Goal: Task Accomplishment & Management: Manage account settings

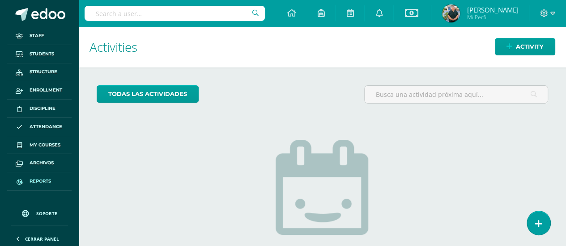
click at [43, 176] on link "Reports" at bounding box center [39, 182] width 64 height 18
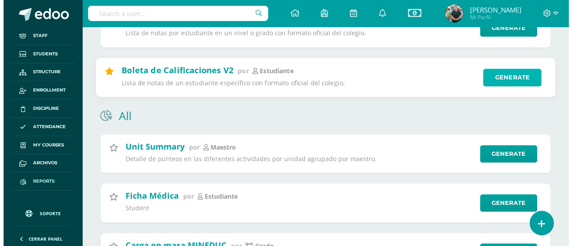
scroll to position [386, 0]
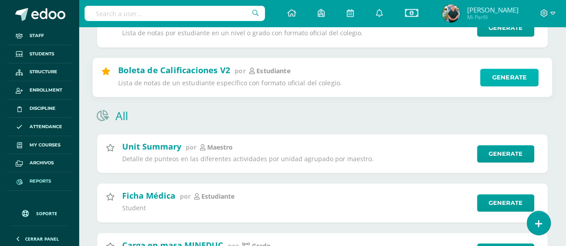
click at [501, 79] on link "Generate" at bounding box center [509, 77] width 59 height 18
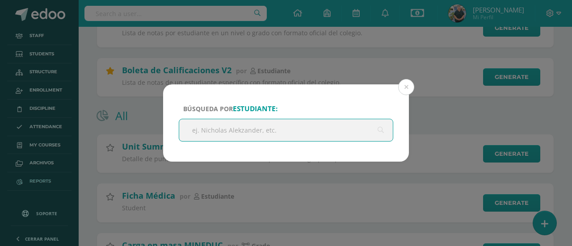
scroll to position [0, 0]
click at [239, 128] on input "text" at bounding box center [286, 130] width 214 height 22
type input "alexia"
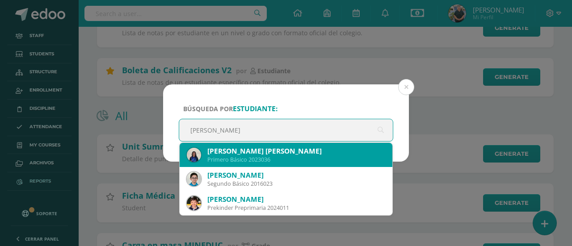
click at [250, 150] on div "Jenny Karina Rachael Alexia Pérez Contreras" at bounding box center [296, 151] width 178 height 9
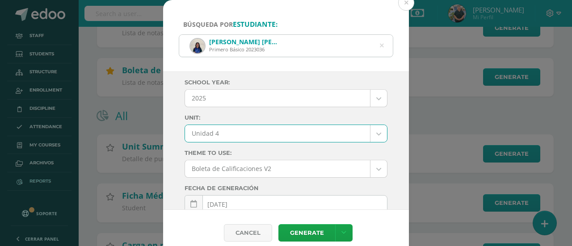
select select "Unidad 4"
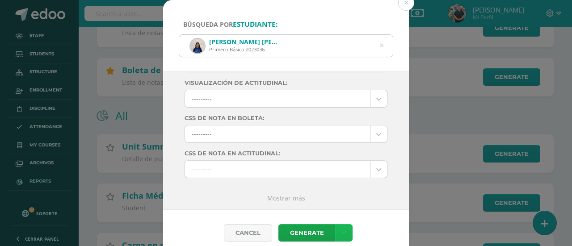
click at [343, 234] on icon at bounding box center [344, 233] width 5 height 8
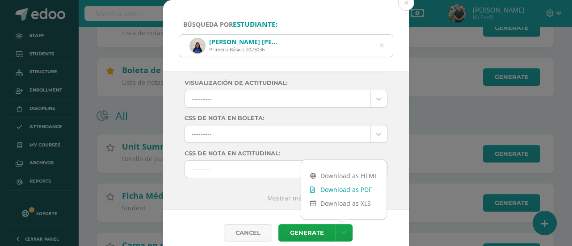
click at [331, 188] on link "Download as PDF" at bounding box center [343, 190] width 85 height 14
click at [380, 44] on icon at bounding box center [382, 45] width 4 height 23
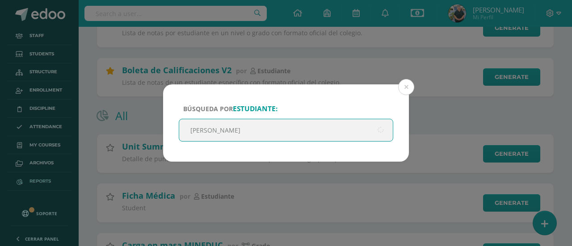
type input "tomas alexander"
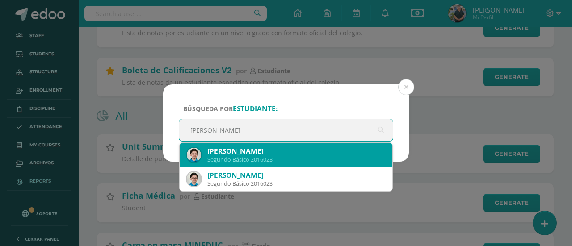
click at [279, 154] on div "Tomás Alexander González Méndez" at bounding box center [296, 151] width 178 height 9
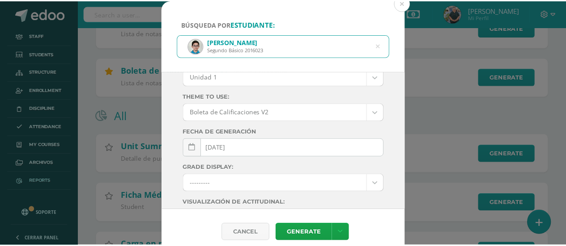
scroll to position [17, 0]
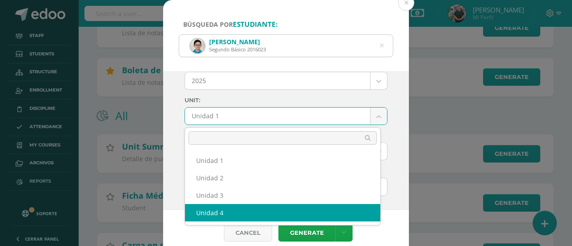
select select "Unidad 4"
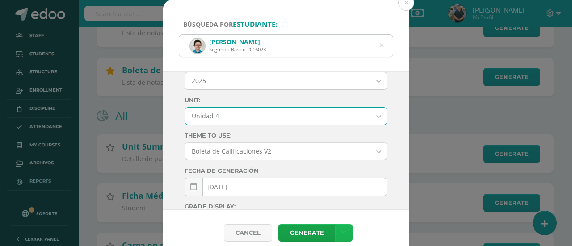
click at [349, 237] on link at bounding box center [343, 232] width 17 height 17
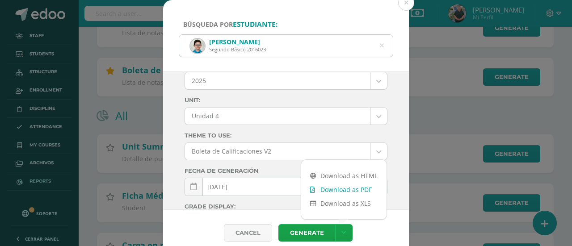
click at [329, 190] on link "Download as PDF" at bounding box center [343, 190] width 85 height 14
click at [381, 45] on icon at bounding box center [381, 45] width 19 height 19
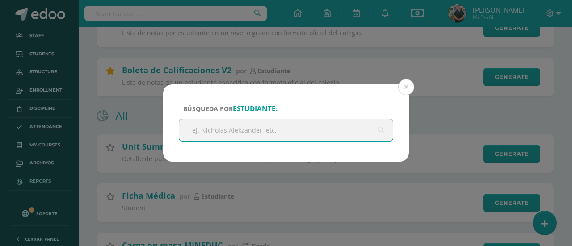
click at [228, 130] on input "text" at bounding box center [286, 130] width 214 height 22
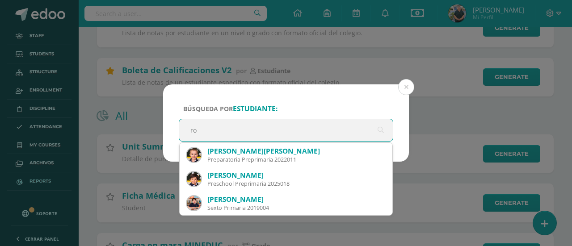
type input "r"
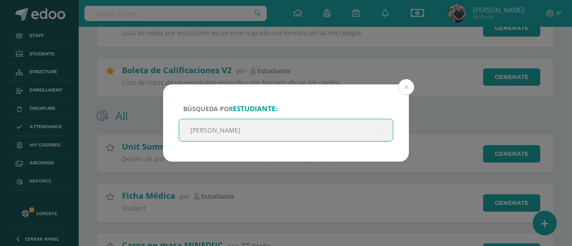
type input "luciana"
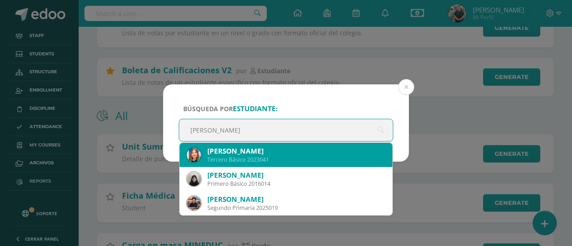
click at [249, 153] on div "Luciana Alessandra Flores Quiñonez" at bounding box center [296, 151] width 178 height 9
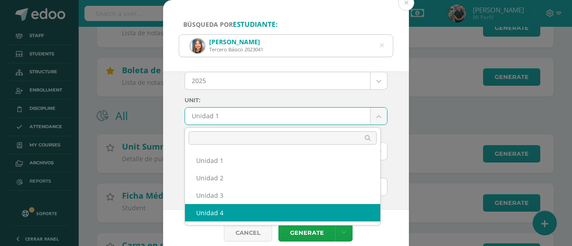
select select "Unidad 4"
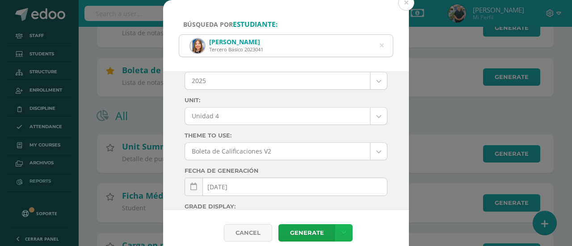
click at [345, 230] on link at bounding box center [343, 232] width 17 height 17
click at [345, 185] on link "Download as PDF" at bounding box center [343, 190] width 85 height 14
click at [382, 44] on icon at bounding box center [382, 46] width 23 height 4
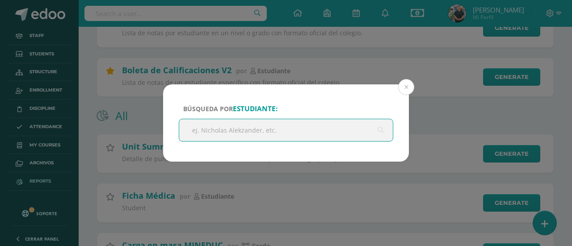
click at [249, 129] on input "text" at bounding box center [286, 130] width 214 height 22
type input "sofia"
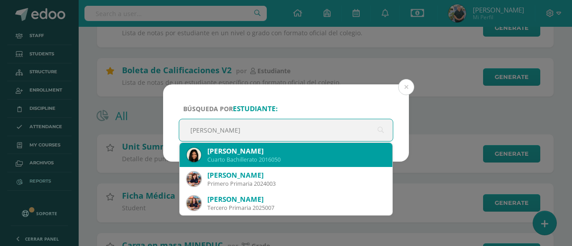
click at [269, 152] on div "Sofia Elizabeth Pérez Calderón" at bounding box center [296, 151] width 178 height 9
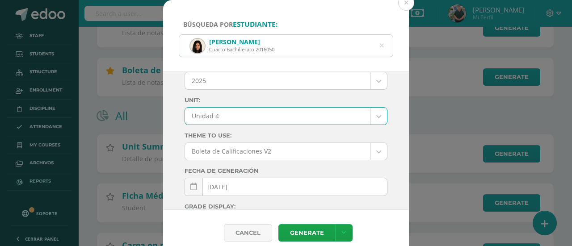
select select "Unidad 4"
click at [342, 232] on icon at bounding box center [344, 233] width 5 height 8
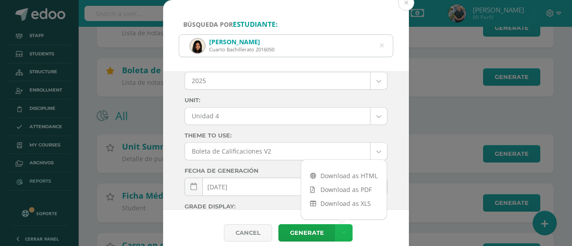
click at [342, 232] on icon at bounding box center [344, 233] width 5 height 8
click at [342, 190] on link "Download as PDF" at bounding box center [343, 190] width 85 height 14
click at [410, 4] on button at bounding box center [406, 3] width 16 height 16
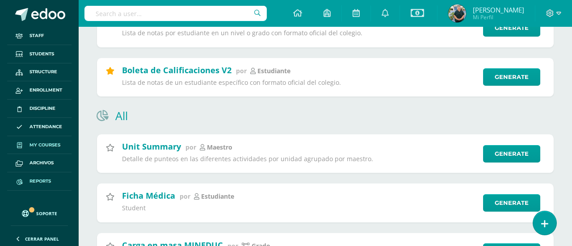
click at [45, 142] on span "My courses" at bounding box center [45, 145] width 31 height 7
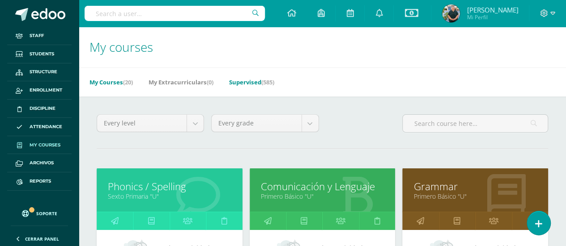
click at [235, 80] on link "Supervised (585)" at bounding box center [251, 82] width 45 height 14
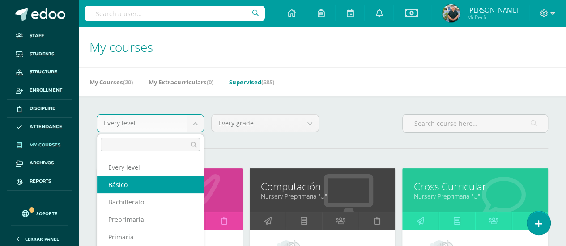
select select "7"
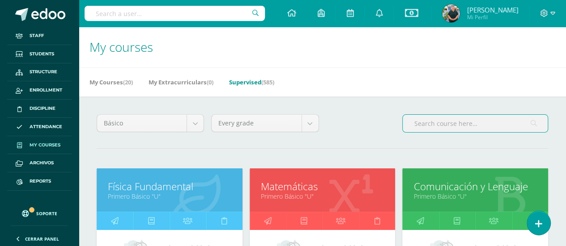
click at [435, 126] on input "text" at bounding box center [474, 123] width 145 height 17
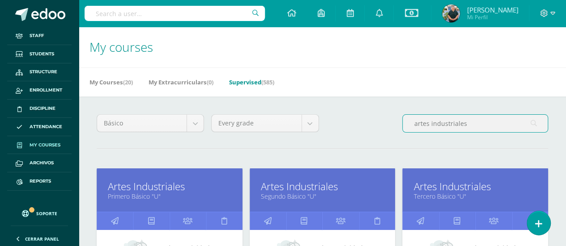
drag, startPoint x: 492, startPoint y: 127, endPoint x: 380, endPoint y: 130, distance: 111.8
click at [380, 130] on div "Básico Every level Básico Bachillerato Preprimaria Primaria Every grade Every g…" at bounding box center [322, 126] width 458 height 25
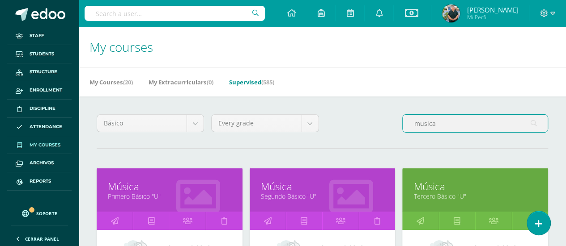
click at [443, 122] on input "musica" at bounding box center [474, 123] width 145 height 17
drag, startPoint x: 443, startPoint y: 122, endPoint x: 436, endPoint y: 126, distance: 7.6
click at [439, 126] on input "musica" at bounding box center [474, 123] width 145 height 17
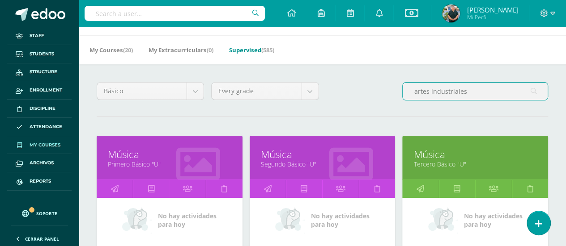
scroll to position [19, 0]
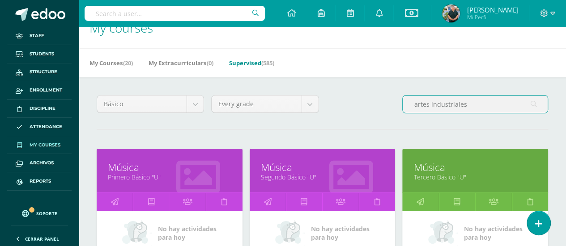
click at [471, 99] on input "artes industriales" at bounding box center [474, 104] width 145 height 17
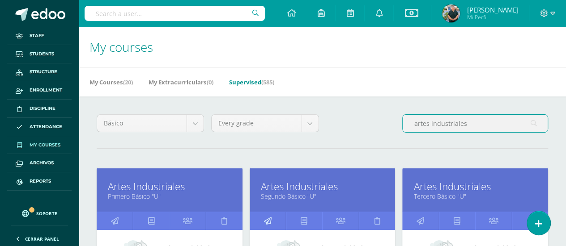
type input "artes industriales"
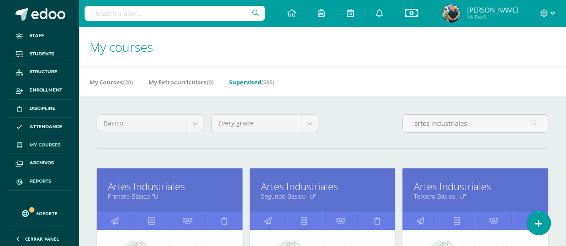
click at [46, 181] on span "Reports" at bounding box center [40, 181] width 21 height 7
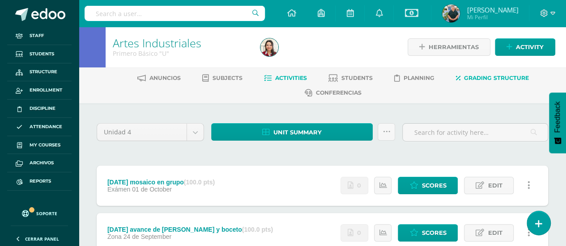
click at [485, 74] on link "Grading structure" at bounding box center [492, 78] width 73 height 14
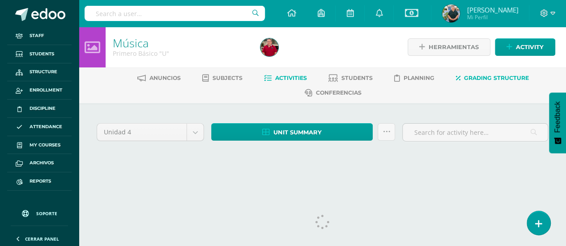
click at [488, 77] on span "Grading structure" at bounding box center [496, 78] width 65 height 7
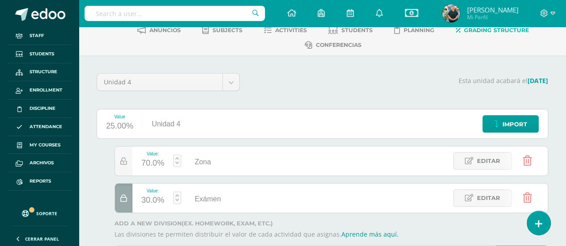
scroll to position [49, 0]
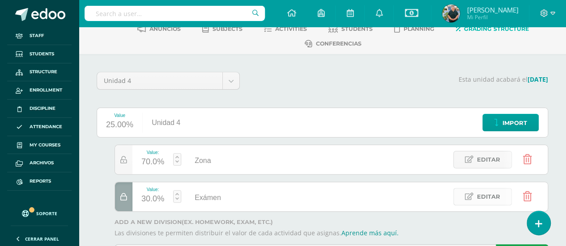
click at [478, 196] on span "Editar" at bounding box center [488, 197] width 23 height 17
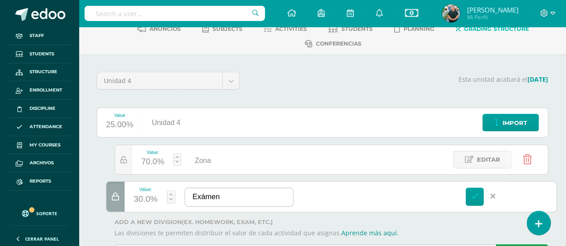
click at [204, 195] on input "Exámen" at bounding box center [239, 197] width 108 height 18
type input "Examen"
click at [477, 194] on icon at bounding box center [474, 197] width 8 height 8
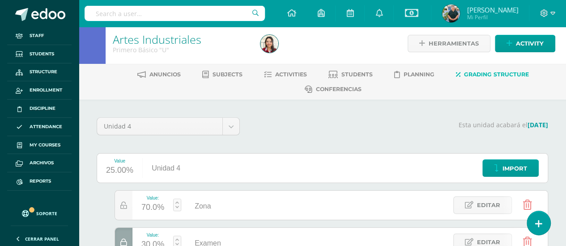
scroll to position [4, 0]
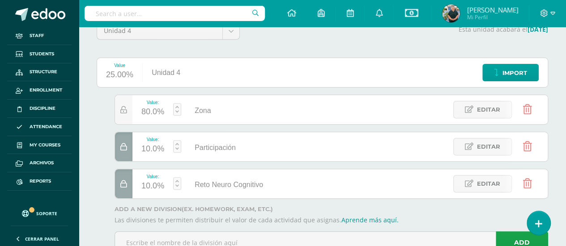
scroll to position [100, 0]
click at [491, 181] on span "Editar" at bounding box center [488, 183] width 23 height 17
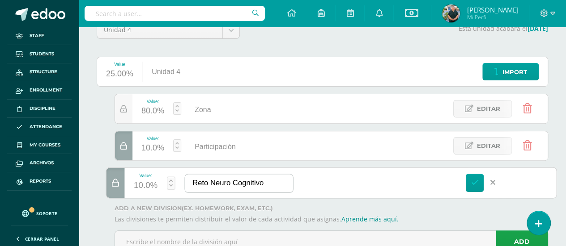
click at [236, 178] on input "Reto Neuro Cognitivo" at bounding box center [239, 183] width 108 height 18
type input "Reto Neurocognitivo"
click at [479, 179] on link at bounding box center [474, 183] width 18 height 18
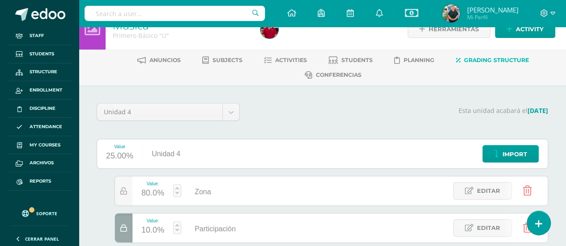
scroll to position [0, 0]
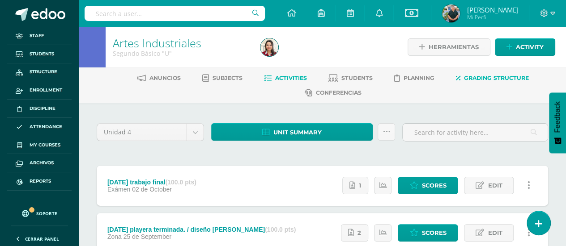
click at [477, 76] on span "Grading structure" at bounding box center [496, 78] width 65 height 7
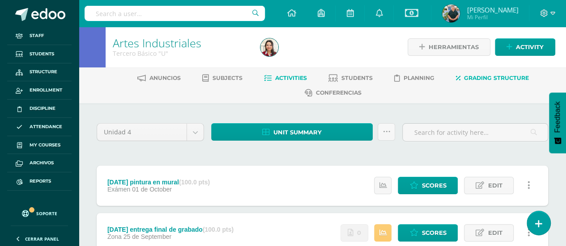
click at [492, 76] on span "Grading structure" at bounding box center [496, 78] width 65 height 7
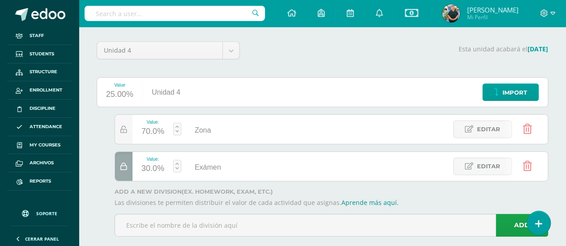
scroll to position [86, 0]
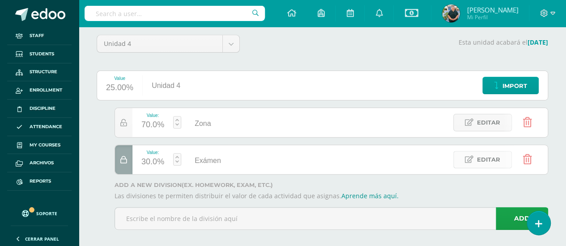
click at [474, 157] on link "Editar" at bounding box center [482, 159] width 59 height 17
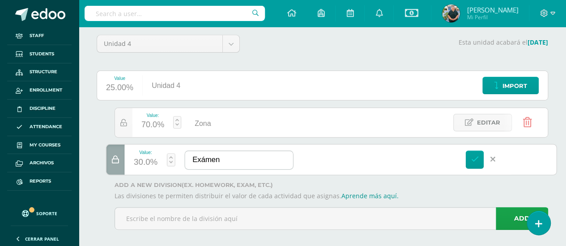
click at [207, 160] on input "Exámen" at bounding box center [239, 160] width 108 height 18
type input "Examen"
click at [472, 158] on icon at bounding box center [474, 160] width 8 height 8
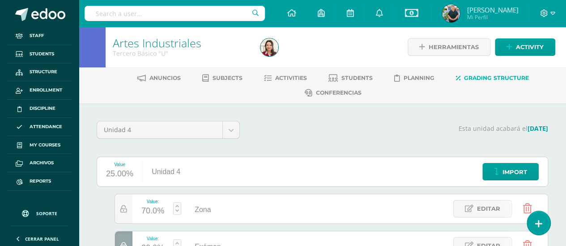
click at [565, 63] on html "Staff Students Structure Enrollment Discipline Attendance My courses Archivos R…" at bounding box center [283, 171] width 566 height 342
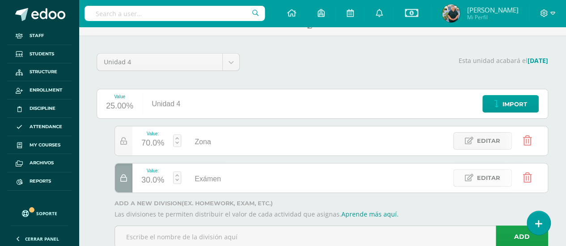
click at [485, 177] on span "Editar" at bounding box center [488, 178] width 23 height 17
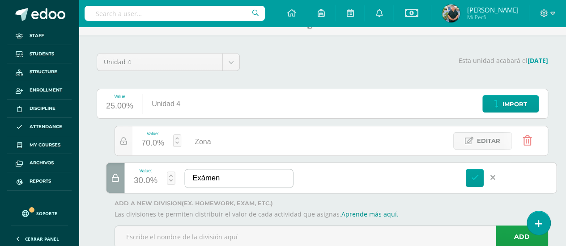
click at [203, 176] on input "Exámen" at bounding box center [239, 178] width 108 height 18
type input "Examen"
click at [475, 174] on icon at bounding box center [474, 178] width 8 height 8
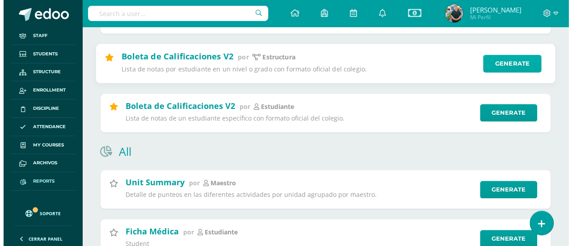
scroll to position [346, 0]
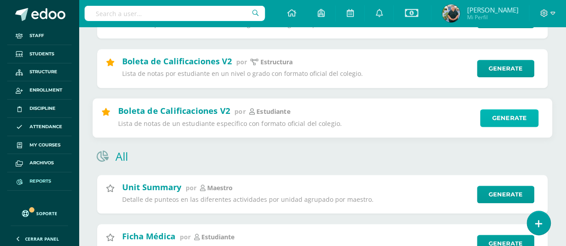
click at [508, 118] on link "Generate" at bounding box center [509, 118] width 59 height 18
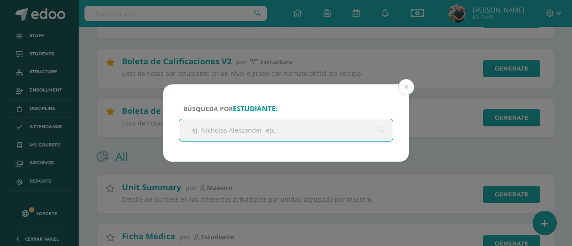
click at [339, 136] on input "text" at bounding box center [286, 130] width 214 height 22
type input "pedro pablo"
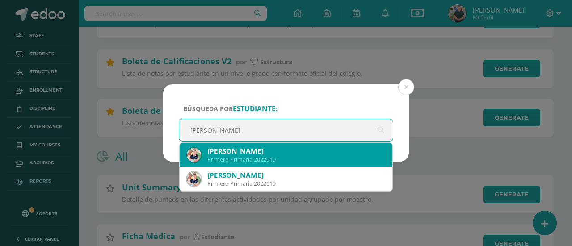
click at [329, 147] on div "Pedro Pablo Dardón Méndez" at bounding box center [296, 151] width 178 height 9
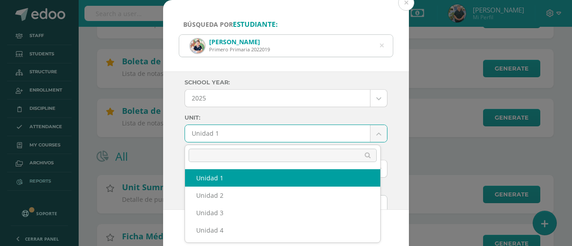
drag, startPoint x: 373, startPoint y: 135, endPoint x: 341, endPoint y: 195, distance: 68.0
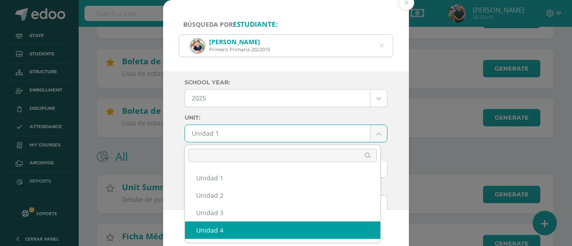
select select "Unidad 4"
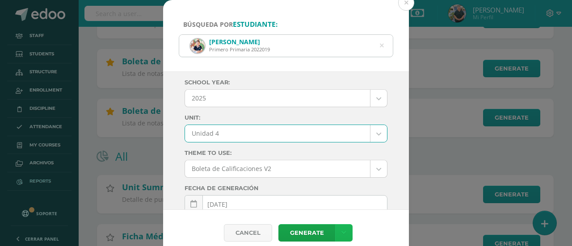
click at [343, 229] on icon at bounding box center [344, 233] width 5 height 8
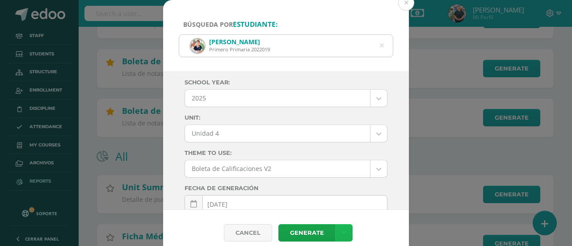
click at [343, 229] on icon at bounding box center [344, 233] width 5 height 8
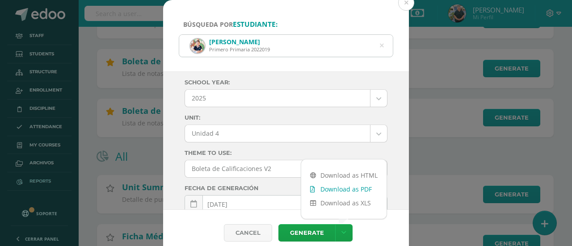
click at [335, 186] on link "Download as PDF" at bounding box center [343, 189] width 85 height 14
click at [381, 47] on icon at bounding box center [382, 46] width 23 height 4
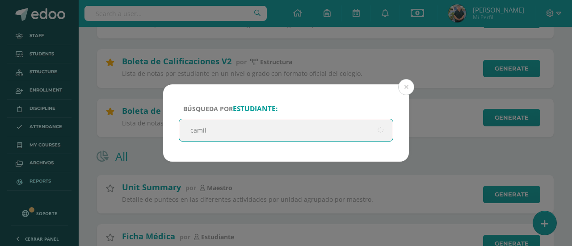
type input "camila"
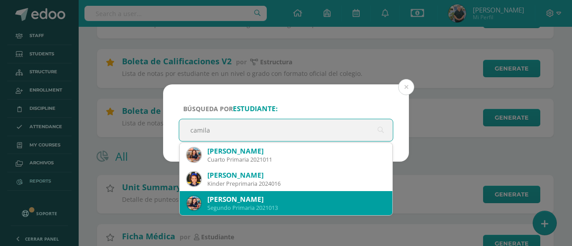
click at [303, 202] on div "Camila Nicole Aldana Quiroz" at bounding box center [296, 199] width 178 height 9
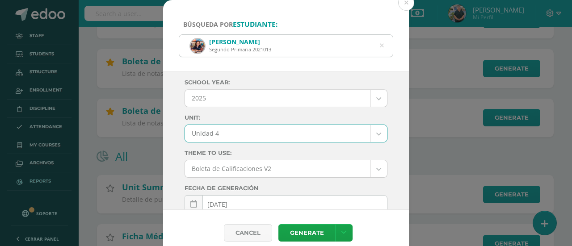
select select "Unidad 4"
click at [344, 230] on icon at bounding box center [344, 233] width 5 height 8
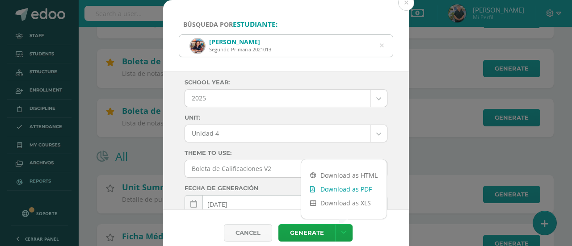
click at [350, 188] on link "Download as PDF" at bounding box center [343, 189] width 85 height 14
click at [381, 43] on icon at bounding box center [381, 45] width 19 height 19
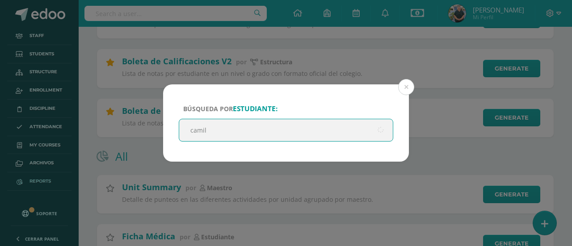
type input "camila"
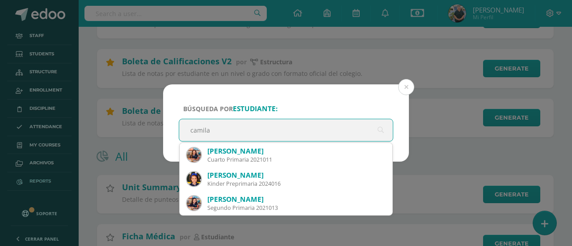
scroll to position [42, 0]
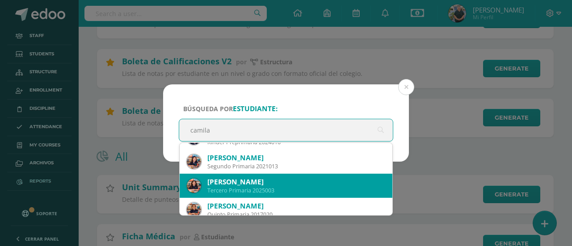
drag, startPoint x: 274, startPoint y: 187, endPoint x: 248, endPoint y: 185, distance: 26.4
click at [248, 185] on div "Camila Valeria González Juárez" at bounding box center [296, 181] width 178 height 9
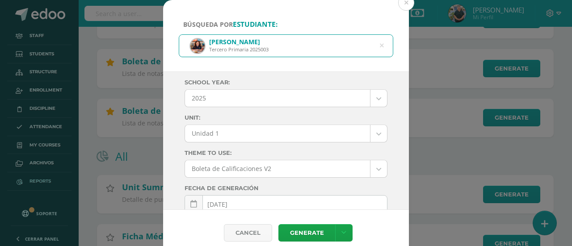
drag, startPoint x: 375, startPoint y: 133, endPoint x: 368, endPoint y: 160, distance: 28.1
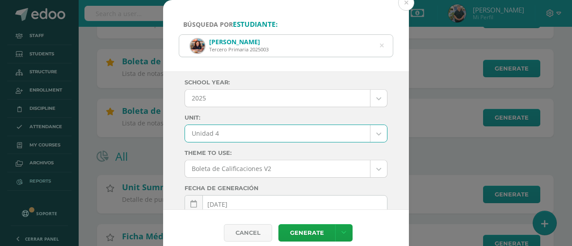
select select "Unidad 4"
click at [342, 232] on icon at bounding box center [344, 233] width 5 height 8
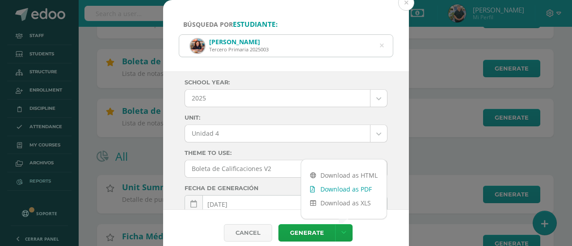
click at [334, 185] on link "Download as PDF" at bounding box center [343, 189] width 85 height 14
click at [381, 42] on icon at bounding box center [381, 45] width 19 height 19
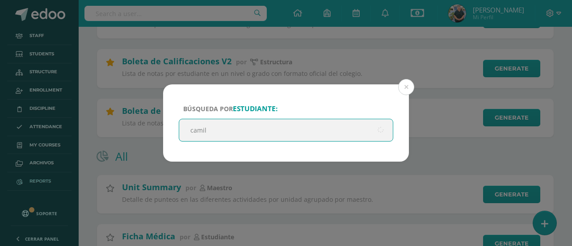
type input "camila"
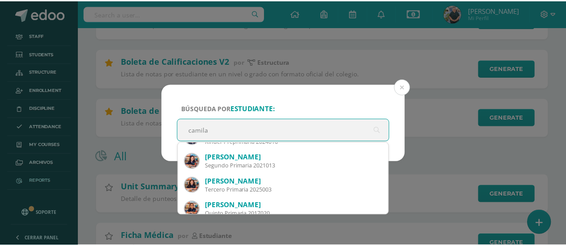
scroll to position [0, 0]
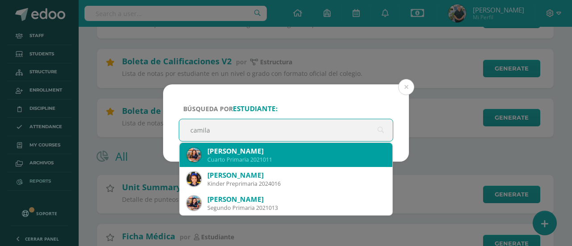
click at [302, 160] on div "Cuarto Primaria 2021011" at bounding box center [296, 160] width 178 height 8
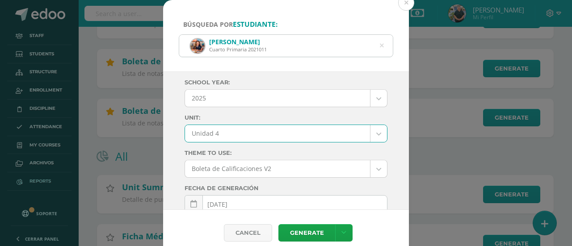
select select "Unidad 4"
click at [348, 235] on link at bounding box center [343, 232] width 17 height 17
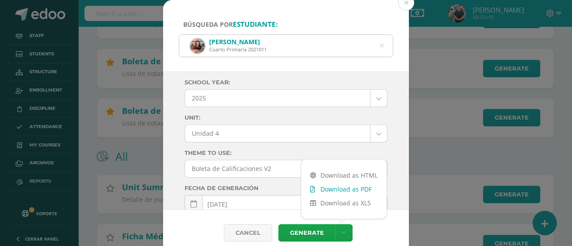
click at [347, 189] on link "Download as PDF" at bounding box center [343, 189] width 85 height 14
click at [384, 44] on icon at bounding box center [382, 46] width 23 height 4
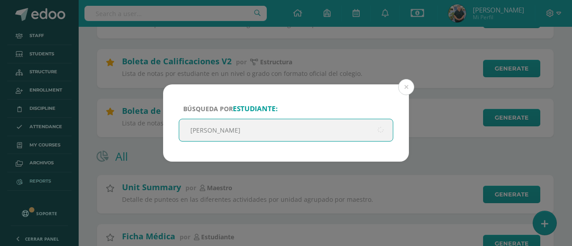
type input "hanser"
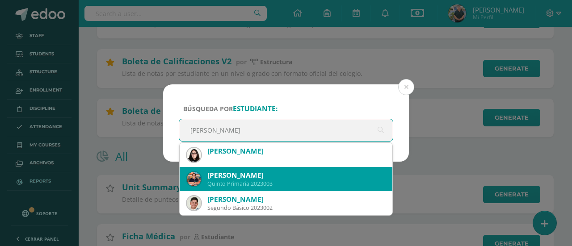
click at [271, 184] on div "Quinto Primaria 2023003" at bounding box center [296, 184] width 178 height 8
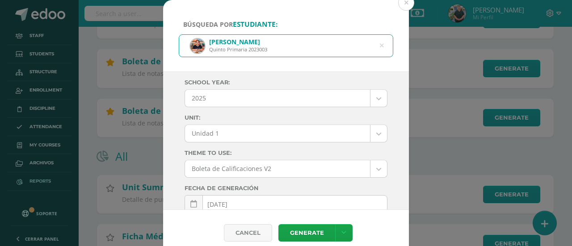
drag, startPoint x: 372, startPoint y: 134, endPoint x: 369, endPoint y: 138, distance: 5.1
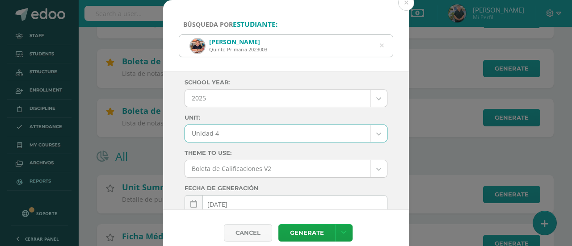
select select "Unidad 4"
click at [338, 228] on link at bounding box center [343, 232] width 17 height 17
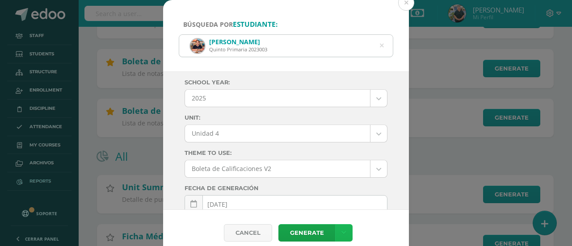
click at [338, 228] on link at bounding box center [343, 232] width 17 height 17
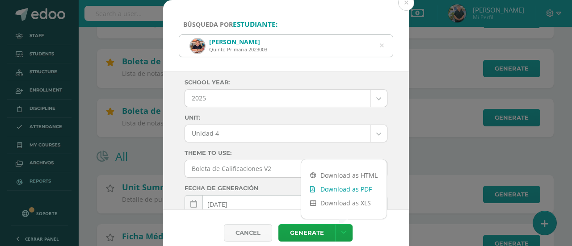
click at [340, 190] on link "Download as PDF" at bounding box center [343, 189] width 85 height 14
click at [381, 44] on icon at bounding box center [382, 46] width 23 height 4
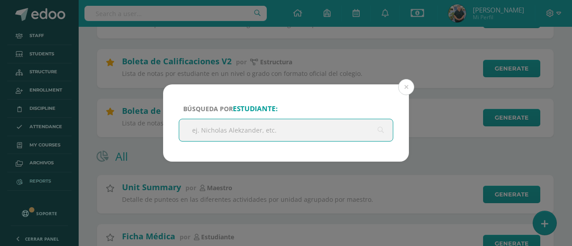
click at [267, 130] on input "text" at bounding box center [286, 130] width 214 height 22
type input "alison siekavi"
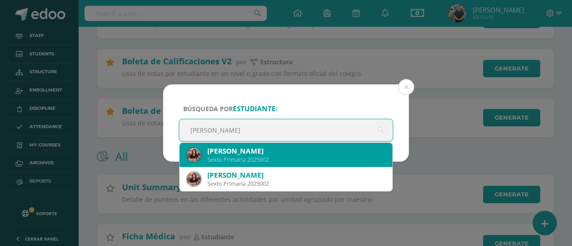
click at [278, 153] on div "Allison Siekavizza Gonzalez" at bounding box center [296, 151] width 178 height 9
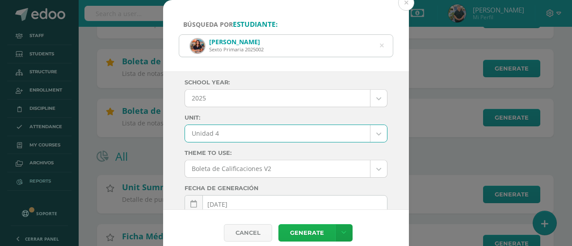
select select "Unidad 4"
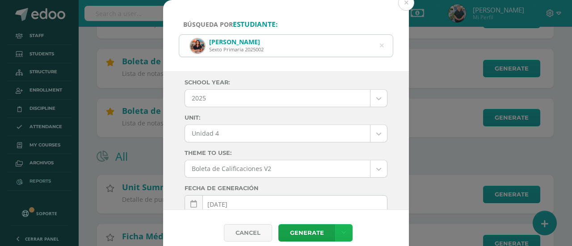
click at [346, 230] on link at bounding box center [343, 232] width 17 height 17
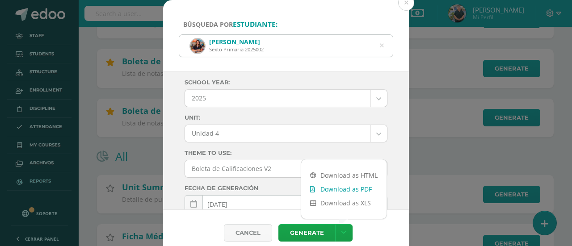
click at [340, 189] on link "Download as PDF" at bounding box center [343, 189] width 85 height 14
click at [405, 7] on button at bounding box center [406, 3] width 16 height 16
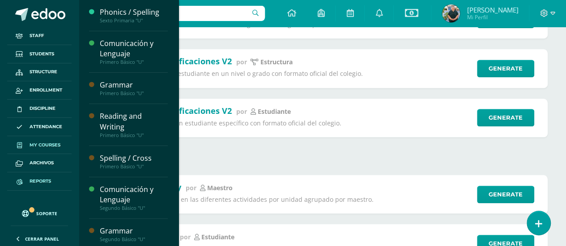
click at [53, 142] on span "My courses" at bounding box center [45, 145] width 31 height 7
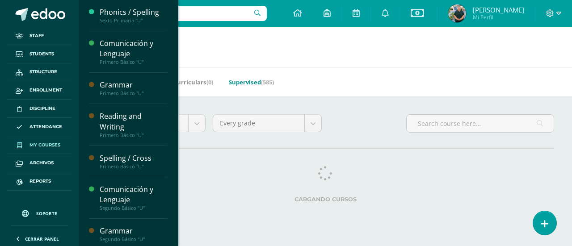
click at [255, 81] on link "Supervised (585)" at bounding box center [251, 82] width 45 height 14
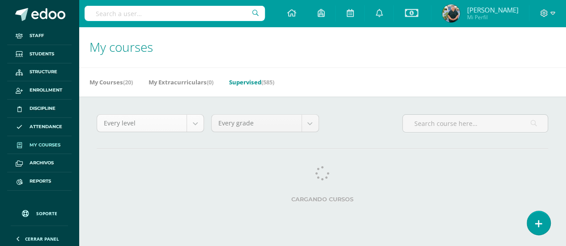
click at [198, 125] on body "Staff Students Structure Enrollment Discipline Attendance My courses Archivos R…" at bounding box center [283, 112] width 566 height 224
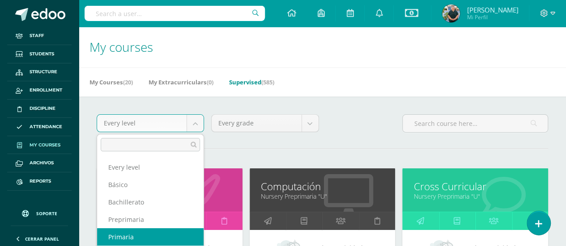
select select "6"
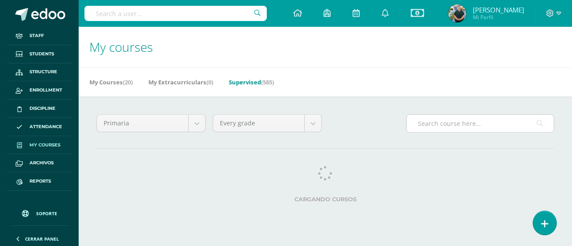
click at [437, 127] on input "text" at bounding box center [480, 123] width 147 height 17
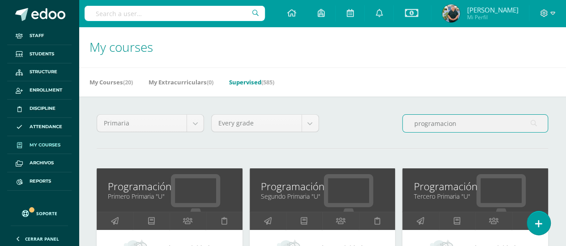
drag, startPoint x: 459, startPoint y: 121, endPoint x: 392, endPoint y: 122, distance: 67.1
click at [392, 122] on div "Primaria Every level Básico Bachillerato Preprimaria Primaria Every grade Every…" at bounding box center [322, 126] width 458 height 25
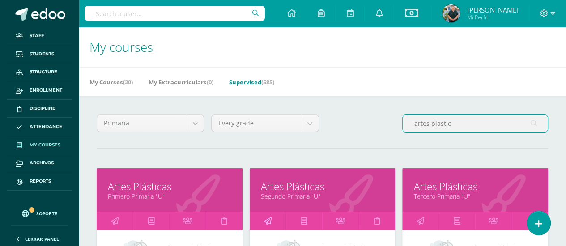
type input "artes plastic"
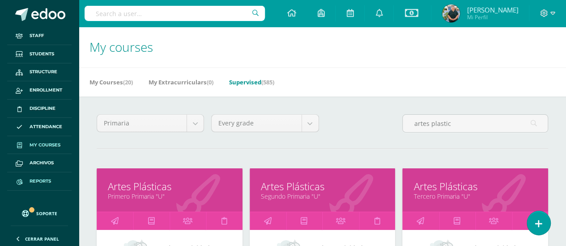
click at [39, 180] on span "Reports" at bounding box center [40, 181] width 21 height 7
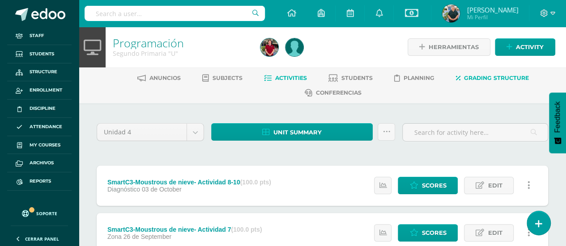
click at [478, 75] on span "Grading structure" at bounding box center [496, 78] width 65 height 7
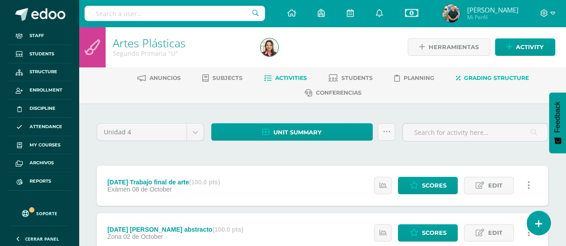
click at [490, 79] on span "Grading structure" at bounding box center [496, 78] width 65 height 7
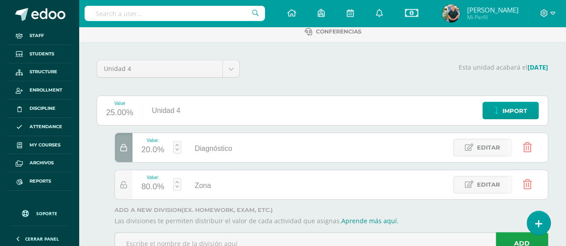
scroll to position [61, 0]
click at [481, 181] on span "Editar" at bounding box center [488, 185] width 23 height 17
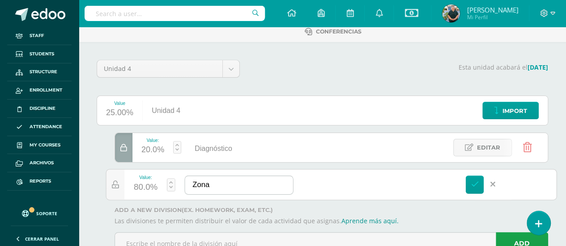
click at [259, 186] on input "Zona" at bounding box center [239, 185] width 108 height 18
type input "Zona"
click at [473, 179] on link at bounding box center [474, 185] width 18 height 18
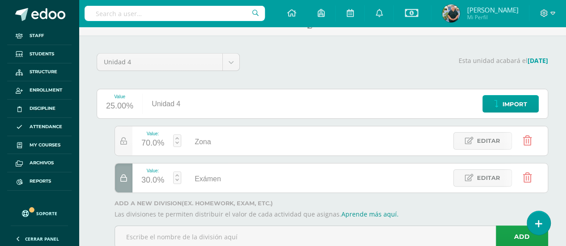
scroll to position [69, 0]
click at [486, 174] on span "Editar" at bounding box center [488, 177] width 23 height 17
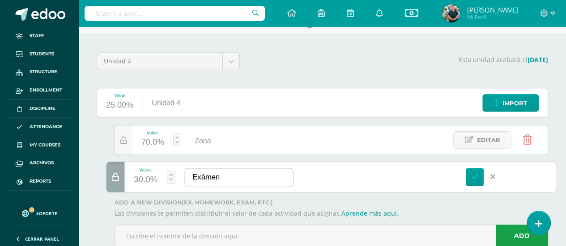
click at [203, 177] on input "Exámen" at bounding box center [239, 178] width 108 height 18
type input "Examen"
click at [475, 175] on icon at bounding box center [474, 177] width 8 height 8
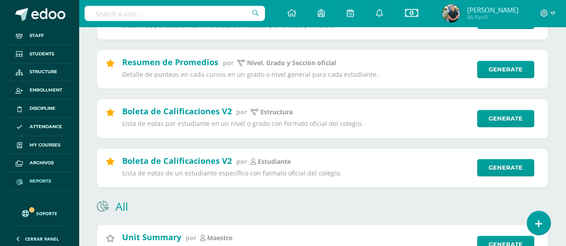
drag, startPoint x: 505, startPoint y: 167, endPoint x: 438, endPoint y: 218, distance: 84.2
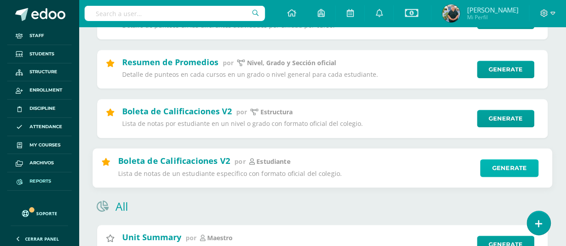
click at [508, 164] on link "Generate" at bounding box center [509, 168] width 59 height 18
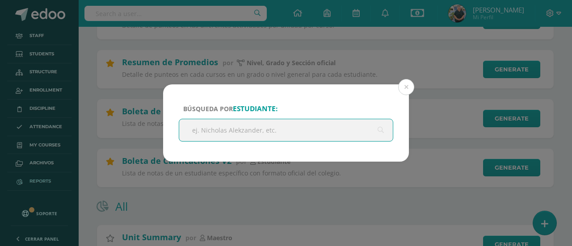
click at [280, 127] on input "text" at bounding box center [286, 130] width 214 height 22
type input "t"
type input "camila"
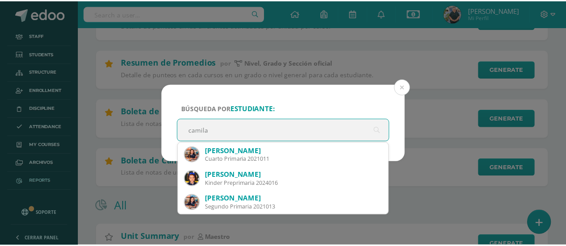
scroll to position [48, 0]
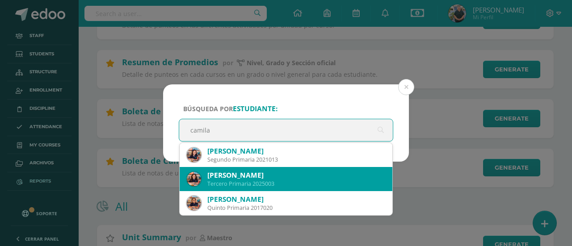
click at [277, 179] on div "Camila Valeria González Juárez" at bounding box center [296, 175] width 178 height 9
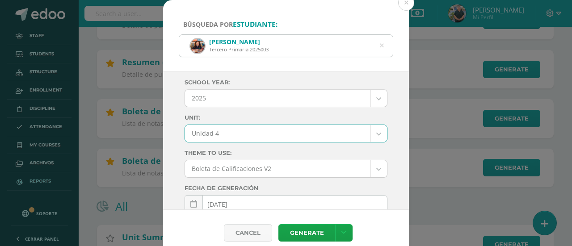
select select "Unidad 4"
click at [342, 234] on icon at bounding box center [344, 233] width 5 height 8
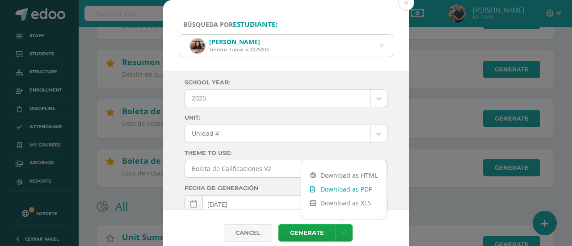
click at [336, 186] on link "Download as PDF" at bounding box center [343, 189] width 85 height 14
click at [406, 4] on button at bounding box center [406, 3] width 16 height 16
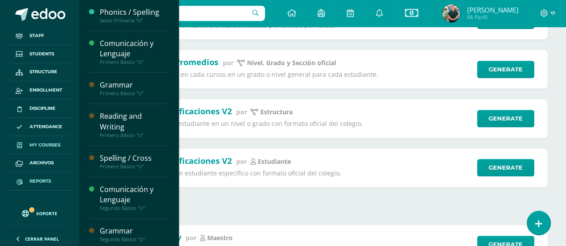
click at [32, 143] on span "My courses" at bounding box center [45, 145] width 31 height 7
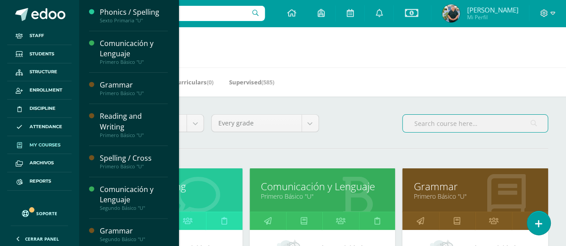
click at [422, 125] on input "text" at bounding box center [474, 123] width 145 height 17
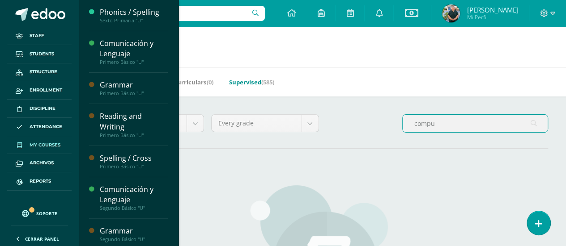
type input "compu"
click at [250, 84] on link "Supervised (585)" at bounding box center [251, 82] width 45 height 14
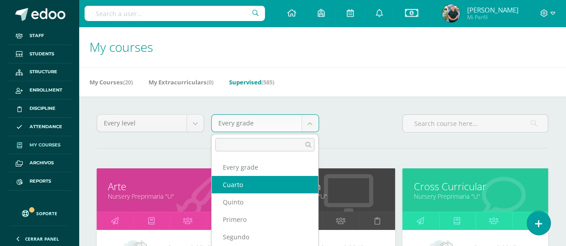
select select "30"
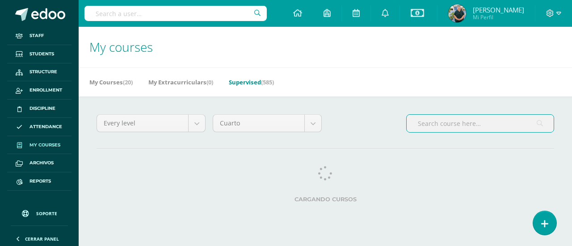
click at [461, 123] on input "text" at bounding box center [480, 123] width 147 height 17
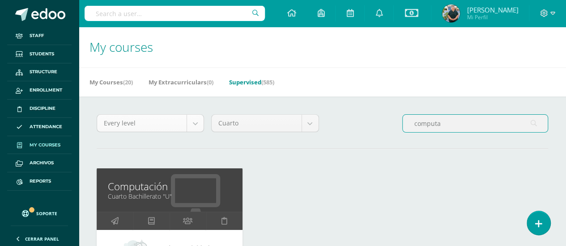
type input "computa"
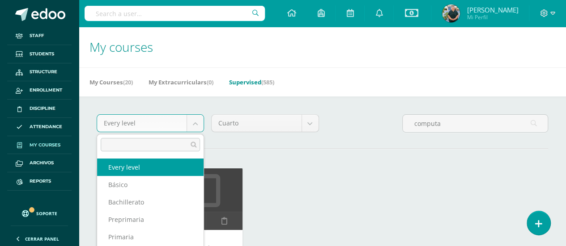
click at [193, 125] on body "Staff Students Structure Enrollment Discipline Attendance My courses Archivos R…" at bounding box center [283, 196] width 566 height 393
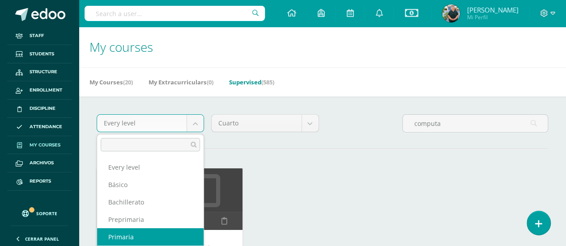
select select "6"
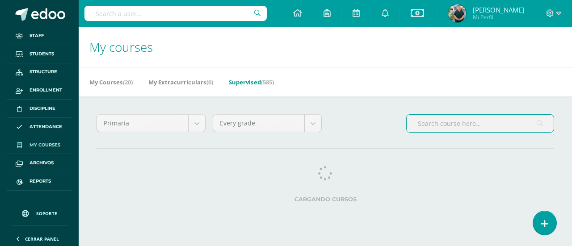
click at [451, 122] on input "text" at bounding box center [480, 123] width 147 height 17
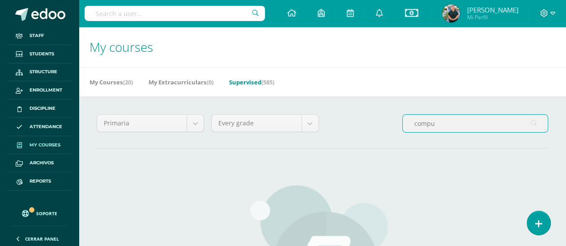
type input "compu"
click at [253, 78] on link "Supervised (585)" at bounding box center [251, 82] width 45 height 14
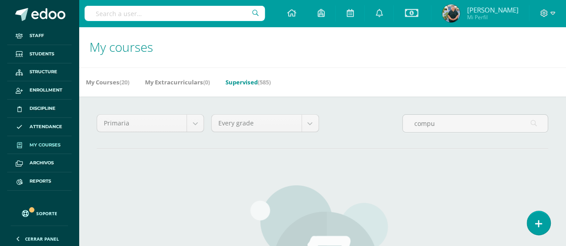
click at [250, 82] on link "Supervised (585)" at bounding box center [247, 82] width 45 height 14
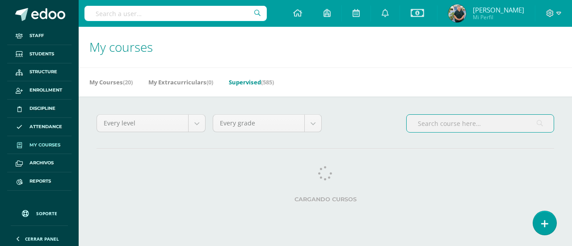
click at [452, 125] on input "text" at bounding box center [480, 123] width 147 height 17
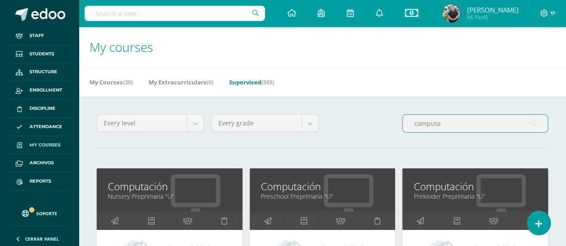
drag, startPoint x: 453, startPoint y: 122, endPoint x: 400, endPoint y: 135, distance: 54.7
click at [400, 135] on div "computa" at bounding box center [474, 126] width 153 height 25
drag, startPoint x: 437, startPoint y: 123, endPoint x: 380, endPoint y: 128, distance: 57.5
click at [380, 128] on div "Every level Every level Básico Bachillerato Preprimaria Primaria Every grade Ev…" at bounding box center [322, 126] width 458 height 25
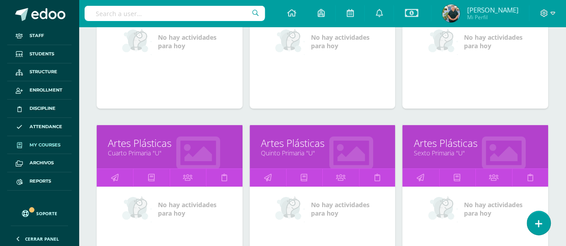
scroll to position [212, 0]
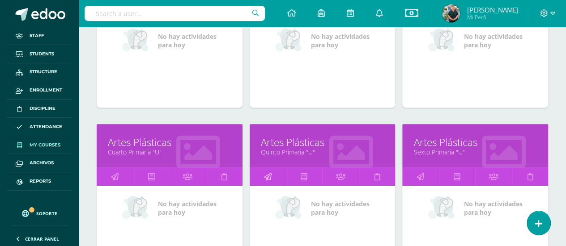
type input "artes pla"
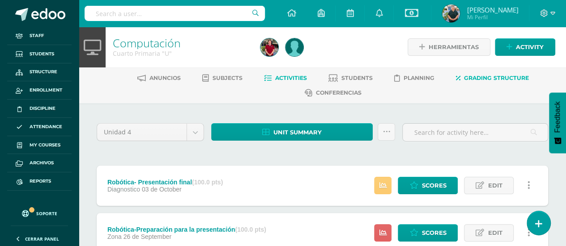
click at [487, 80] on span "Grading structure" at bounding box center [496, 78] width 65 height 7
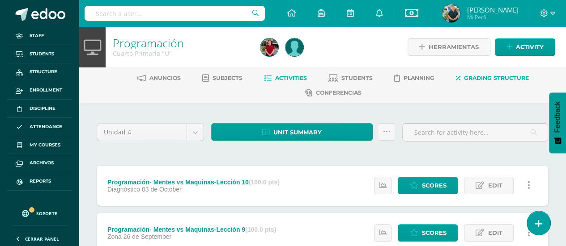
click at [481, 77] on span "Grading structure" at bounding box center [496, 78] width 65 height 7
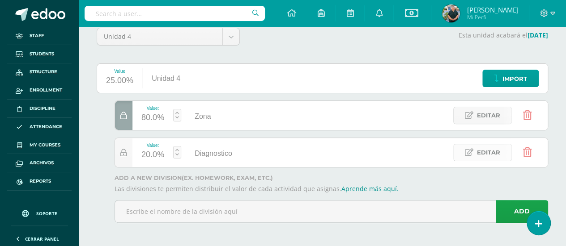
click at [481, 150] on span "Editar" at bounding box center [488, 152] width 23 height 17
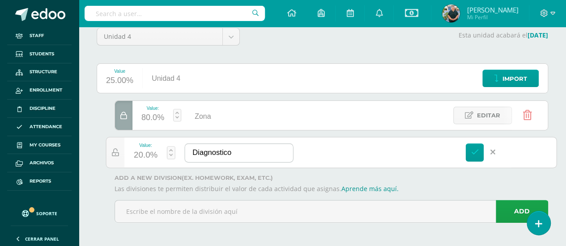
click at [213, 152] on input "Diagnostico" at bounding box center [239, 153] width 108 height 18
type input "Diagnóstico"
click at [469, 149] on link at bounding box center [474, 153] width 18 height 18
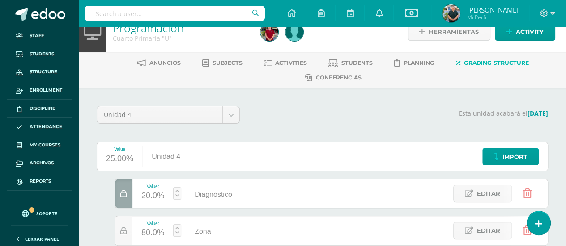
scroll to position [35, 0]
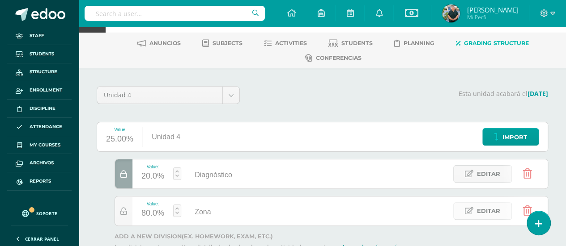
click at [483, 205] on span "Editar" at bounding box center [488, 211] width 23 height 17
click at [256, 207] on input "Zona" at bounding box center [239, 212] width 108 height 18
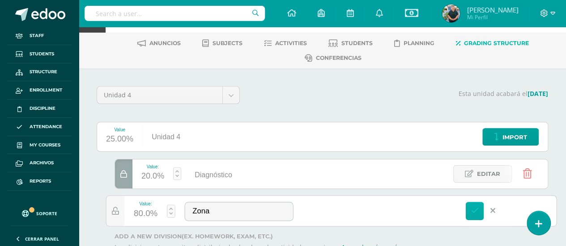
type input "Zona"
click at [475, 215] on link at bounding box center [474, 211] width 18 height 18
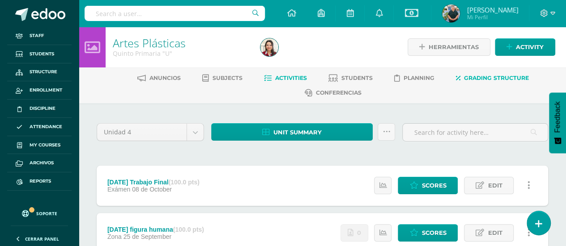
click at [495, 78] on span "Grading structure" at bounding box center [496, 78] width 65 height 7
click at [487, 76] on span "Grading structure" at bounding box center [496, 78] width 65 height 7
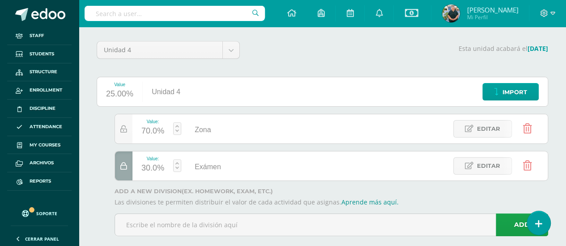
scroll to position [86, 0]
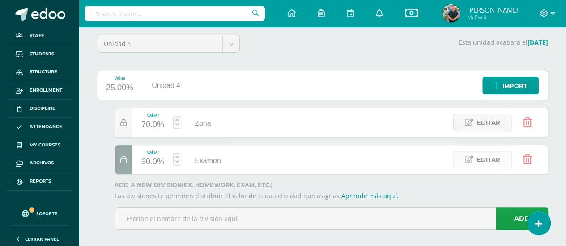
click at [487, 155] on span "Editar" at bounding box center [488, 160] width 23 height 17
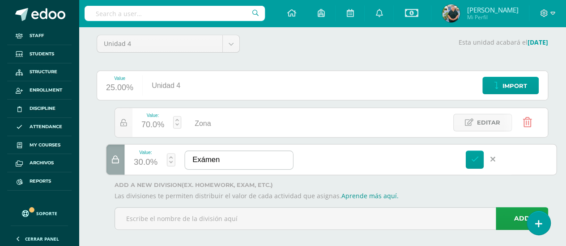
click at [205, 158] on input "Exámen" at bounding box center [239, 160] width 108 height 18
type input "Examen"
click at [471, 160] on icon at bounding box center [474, 160] width 8 height 8
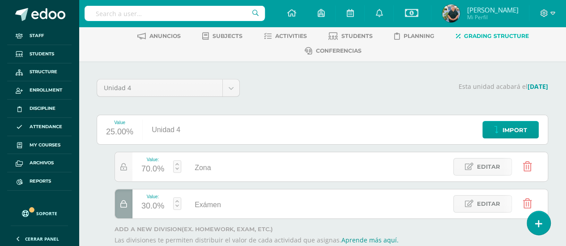
scroll to position [45, 0]
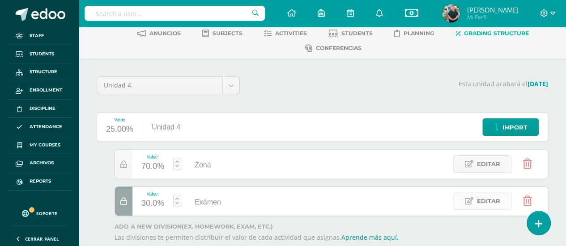
click at [482, 196] on span "Editar" at bounding box center [488, 201] width 23 height 17
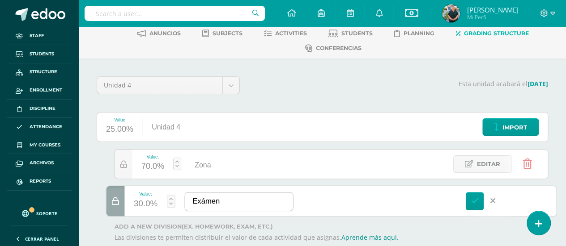
click at [204, 199] on input "Exámen" at bounding box center [239, 202] width 108 height 18
type input "Examen"
click at [467, 204] on link at bounding box center [474, 201] width 18 height 18
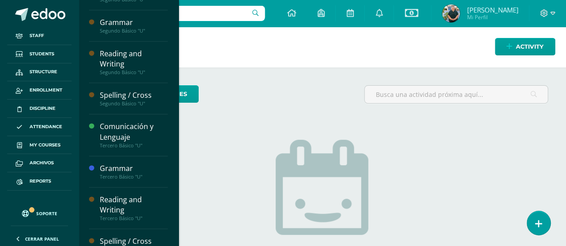
scroll to position [210, 0]
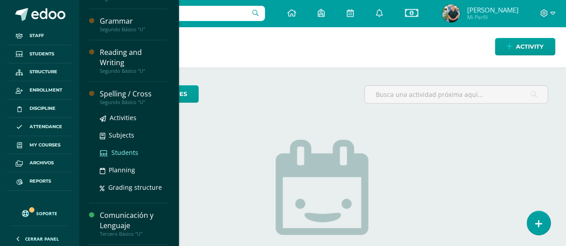
click at [118, 149] on span "Students" at bounding box center [124, 152] width 27 height 8
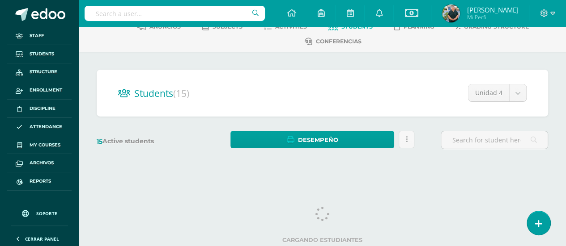
drag, startPoint x: 570, startPoint y: 89, endPoint x: 572, endPoint y: 141, distance: 52.3
click at [566, 141] on html "Staff Students Structure Enrollment Discipline Attendance My courses Archivos R…" at bounding box center [283, 62] width 566 height 227
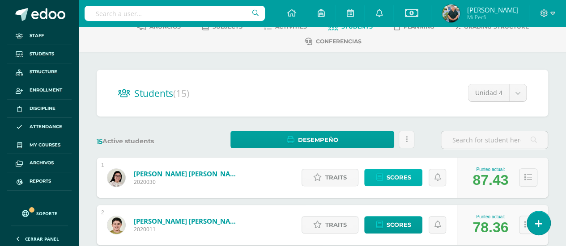
click at [399, 182] on span "Scores" at bounding box center [398, 177] width 25 height 17
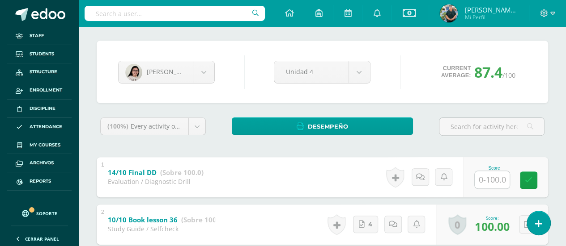
click at [481, 182] on input "text" at bounding box center [491, 179] width 35 height 17
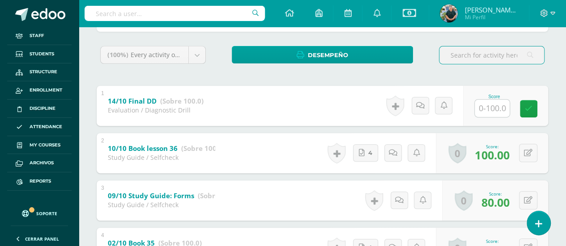
scroll to position [153, 0]
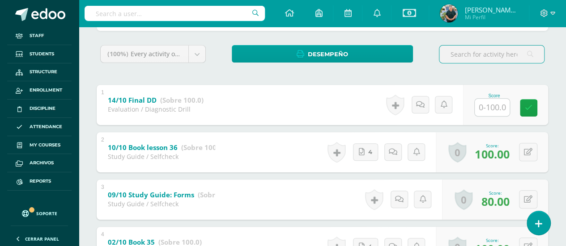
click at [491, 110] on input "text" at bounding box center [491, 107] width 35 height 17
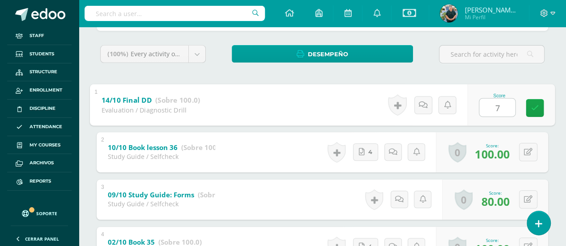
type input "73"
click at [536, 106] on icon at bounding box center [535, 108] width 8 height 8
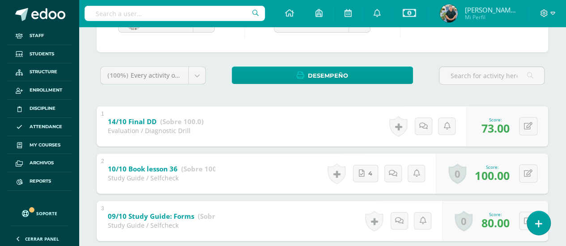
scroll to position [0, 0]
